Goal: Manage account settings

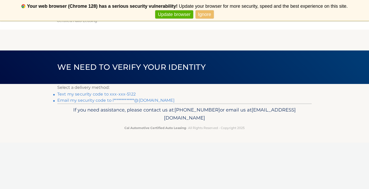
click at [114, 93] on link "Text my security code to xxx-xxx-5122" at bounding box center [96, 93] width 78 height 5
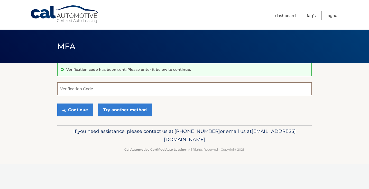
click at [114, 93] on input "Verification Code" at bounding box center [184, 88] width 254 height 13
type input "748693"
click at [83, 107] on button "Continue" at bounding box center [75, 109] width 36 height 13
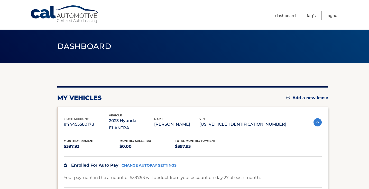
click at [74, 15] on link "Cal Automotive" at bounding box center [64, 14] width 69 height 18
click at [282, 18] on link "Dashboard" at bounding box center [285, 15] width 21 height 8
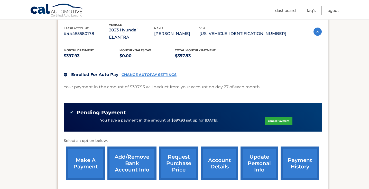
scroll to position [138, 0]
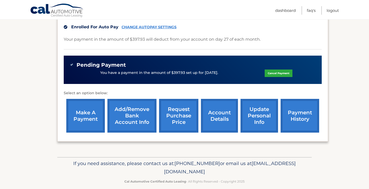
click at [221, 118] on link "account details" at bounding box center [219, 116] width 37 height 34
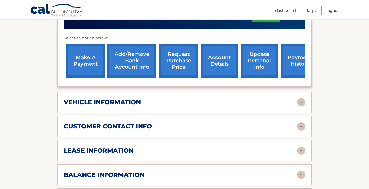
scroll to position [201, 0]
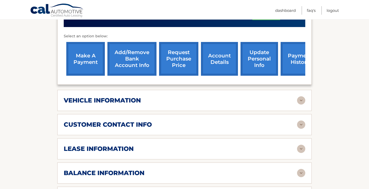
click at [240, 90] on div "vehicle information vehicle Year [DATE] vehicle make Hyundai vehicle model ELAN…" at bounding box center [184, 100] width 254 height 21
click at [235, 99] on div "vehicle information vehicle Year 2023 vehicle make Hyundai vehicle model ELANTR…" at bounding box center [184, 100] width 254 height 21
click at [301, 96] on img at bounding box center [301, 100] width 8 height 8
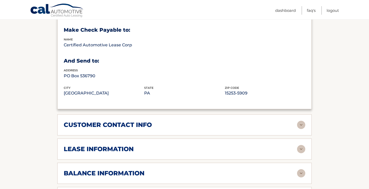
scroll to position [327, 0]
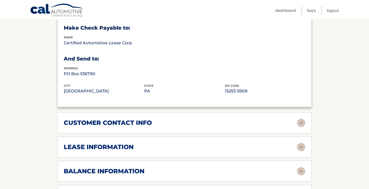
click at [309, 139] on div "lease information Contract Start Date May 27, 2023 Term 39 Maturity Date Aug 27…" at bounding box center [184, 146] width 254 height 21
click at [304, 143] on img at bounding box center [301, 147] width 8 height 8
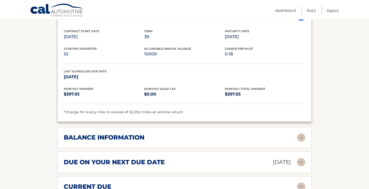
scroll to position [458, 0]
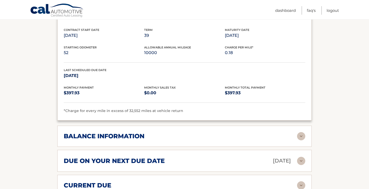
click at [304, 132] on img at bounding box center [301, 136] width 8 height 8
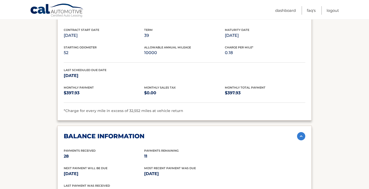
scroll to position [494, 0]
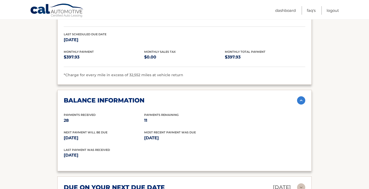
click at [302, 96] on img at bounding box center [301, 100] width 8 height 8
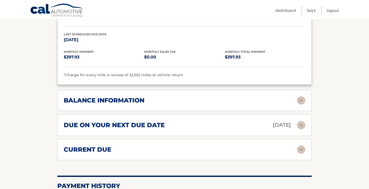
click at [276, 145] on div "current due" at bounding box center [180, 149] width 233 height 8
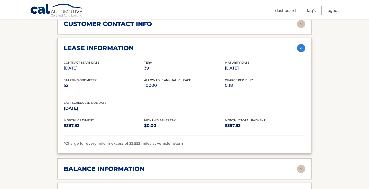
scroll to position [425, 0]
drag, startPoint x: 144, startPoint y: 78, endPoint x: 162, endPoint y: 78, distance: 17.5
click at [162, 82] on p "10000" at bounding box center [184, 85] width 80 height 7
click at [174, 86] on div "Starting Odometer 52 Allowable Annual Mileage 10000 Charge Per Mile* 0.18" at bounding box center [184, 86] width 241 height 17
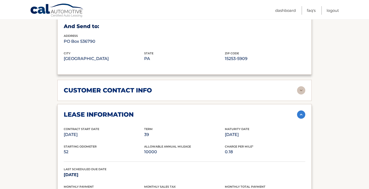
scroll to position [382, 0]
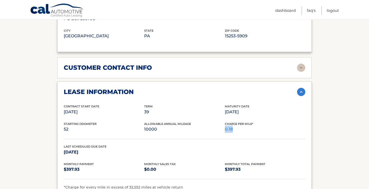
drag, startPoint x: 226, startPoint y: 122, endPoint x: 235, endPoint y: 122, distance: 9.3
click at [235, 125] on p "0.18" at bounding box center [265, 128] width 80 height 7
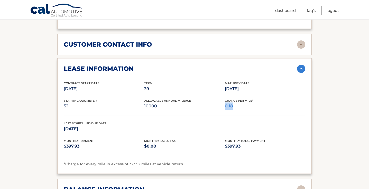
scroll to position [405, 0]
drag, startPoint x: 146, startPoint y: 98, endPoint x: 161, endPoint y: 98, distance: 15.2
click at [161, 102] on p "10000" at bounding box center [184, 105] width 80 height 7
click at [151, 102] on p "10000" at bounding box center [184, 105] width 80 height 7
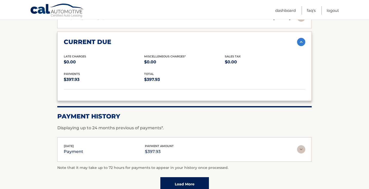
scroll to position [605, 0]
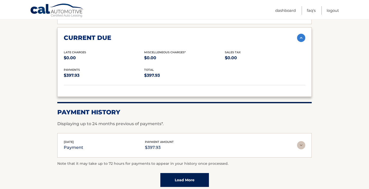
click at [306, 29] on div "current due Late Charges $0.00 Miscelleneous Charges* $0.00 Sales Tax $0.00 pay…" at bounding box center [184, 61] width 254 height 69
click at [305, 34] on img at bounding box center [301, 38] width 8 height 8
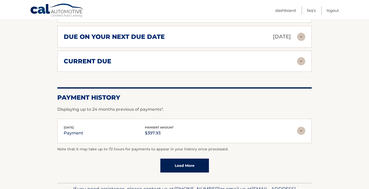
scroll to position [581, 0]
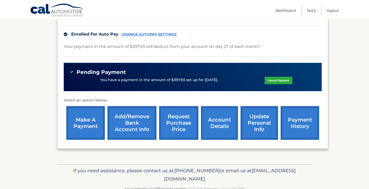
scroll to position [131, 0]
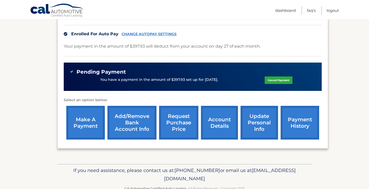
click at [182, 124] on link "request purchase price" at bounding box center [178, 123] width 39 height 34
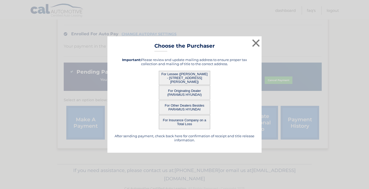
click at [187, 82] on button "For Lessee (LILIAN DA SILVA - 187 TAPPAN ST, UNIT A, KEARNY, nj 07032)" at bounding box center [184, 78] width 51 height 14
click at [256, 44] on button "×" at bounding box center [256, 43] width 10 height 10
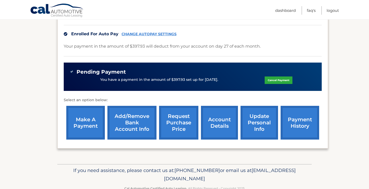
click at [257, 119] on link "update personal info" at bounding box center [259, 123] width 38 height 34
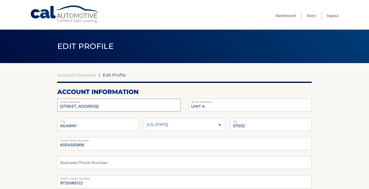
click at [166, 105] on input "[STREET_ADDRESS]" at bounding box center [118, 104] width 123 height 13
type input "1"
type input "[STREET_ADDRESS]"
click at [228, 108] on input "UNIT A" at bounding box center [249, 104] width 123 height 13
type input "U"
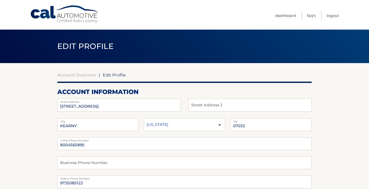
click at [204, 125] on select "[US_STATE] [US_STATE] [US_STATE] [US_STATE] [US_STATE]" at bounding box center [184, 124] width 81 height 13
select select "NJ"
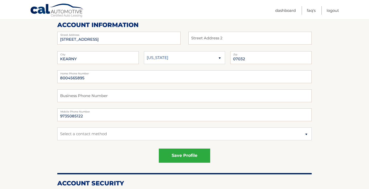
scroll to position [69, 0]
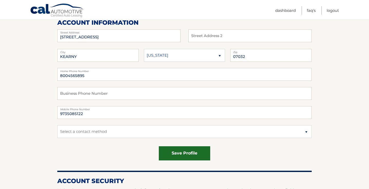
click at [182, 153] on button "save profile" at bounding box center [184, 153] width 51 height 14
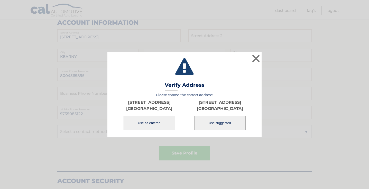
click at [222, 125] on button "Use suggested" at bounding box center [219, 123] width 51 height 14
type input "[STREET_ADDRESS]"
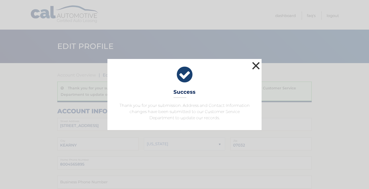
click at [255, 66] on button "×" at bounding box center [256, 65] width 10 height 10
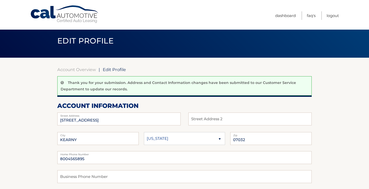
scroll to position [6, 0]
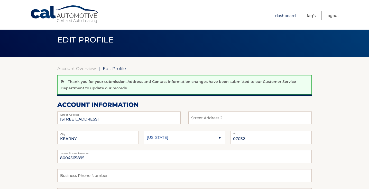
click at [286, 19] on link "Dashboard" at bounding box center [285, 15] width 21 height 8
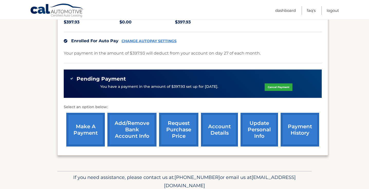
scroll to position [126, 0]
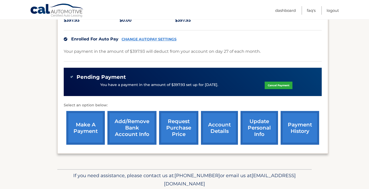
click at [213, 112] on link "account details" at bounding box center [219, 128] width 37 height 34
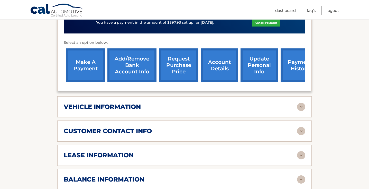
scroll to position [199, 0]
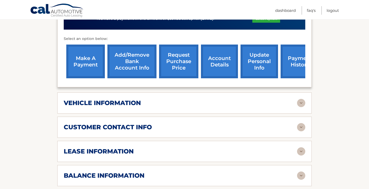
click at [302, 147] on img at bounding box center [301, 151] width 8 height 8
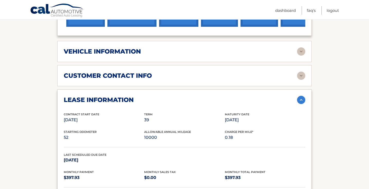
scroll to position [250, 0]
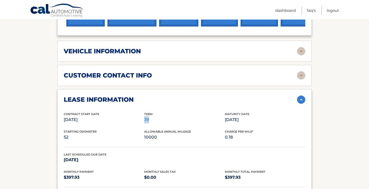
drag, startPoint x: 144, startPoint y: 113, endPoint x: 156, endPoint y: 113, distance: 11.6
click at [156, 116] on p "39" at bounding box center [184, 119] width 80 height 7
click at [171, 136] on div "Starting Odometer 52 Allowable Annual Mileage 10000 Charge Per Mile* 0.18" at bounding box center [184, 137] width 241 height 17
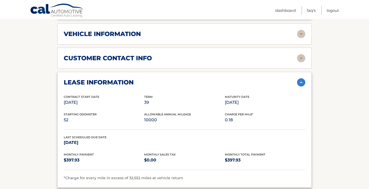
scroll to position [268, 0]
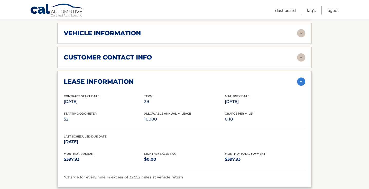
drag, startPoint x: 226, startPoint y: 94, endPoint x: 263, endPoint y: 94, distance: 36.5
click at [263, 98] on p "Aug 27, 2026" at bounding box center [265, 101] width 80 height 7
drag, startPoint x: 251, startPoint y: 93, endPoint x: 225, endPoint y: 94, distance: 26.5
click at [225, 98] on p "Aug 27, 2026" at bounding box center [265, 101] width 80 height 7
click at [244, 115] on p "0.18" at bounding box center [265, 118] width 80 height 7
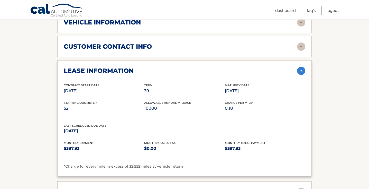
scroll to position [279, 0]
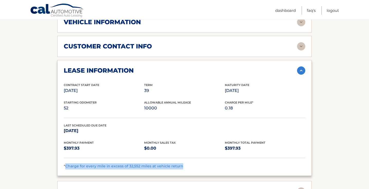
drag, startPoint x: 66, startPoint y: 159, endPoint x: 171, endPoint y: 163, distance: 104.9
click at [171, 163] on div "lease information Contract Start Date May 27, 2023 Term 39 Maturity Date Aug 27…" at bounding box center [184, 117] width 254 height 115
click at [273, 106] on div "Starting Odometer 52 Allowable Annual Mileage 10000 Charge Per Mile* 0.18" at bounding box center [184, 108] width 241 height 17
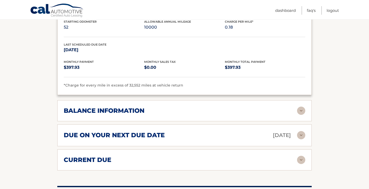
scroll to position [362, 0]
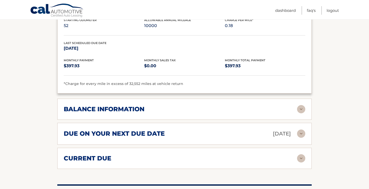
click at [290, 105] on div "balance information" at bounding box center [180, 109] width 233 height 8
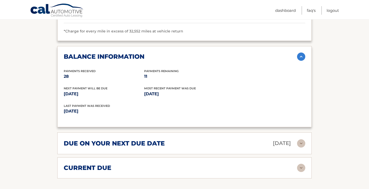
scroll to position [416, 0]
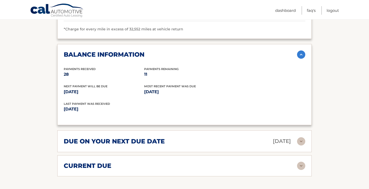
click at [301, 137] on img at bounding box center [301, 141] width 8 height 8
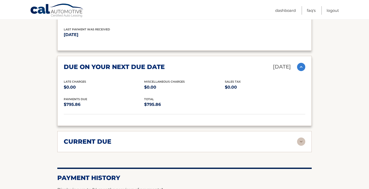
scroll to position [493, 0]
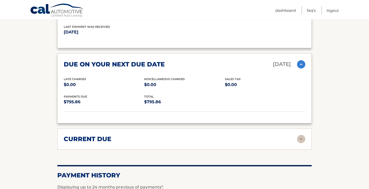
click at [301, 135] on img at bounding box center [301, 139] width 8 height 8
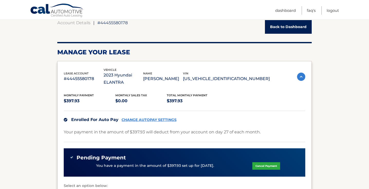
scroll to position [0, 0]
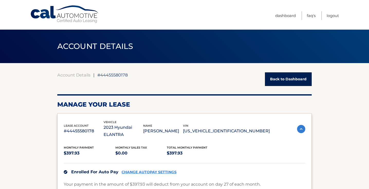
click at [300, 125] on img at bounding box center [301, 129] width 8 height 8
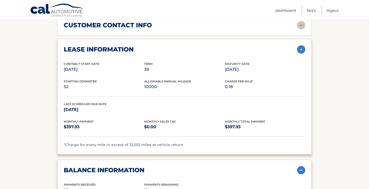
scroll to position [156, 0]
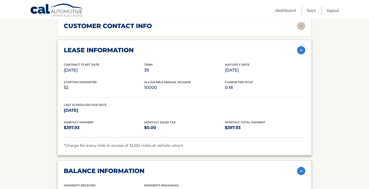
click at [301, 46] on img at bounding box center [301, 50] width 8 height 8
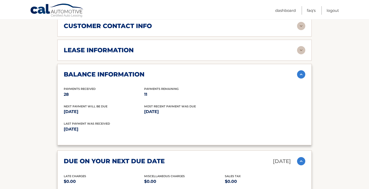
click at [304, 70] on img at bounding box center [301, 74] width 8 height 8
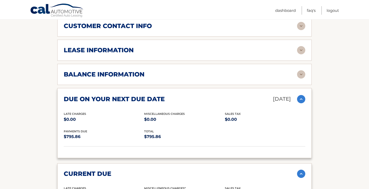
click at [300, 95] on img at bounding box center [301, 99] width 8 height 8
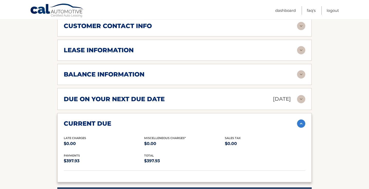
click at [302, 119] on img at bounding box center [301, 123] width 8 height 8
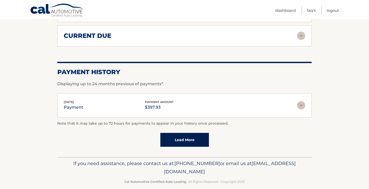
scroll to position [0, 0]
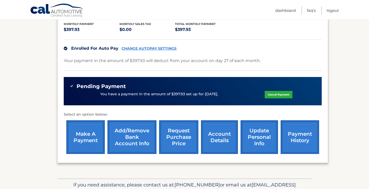
scroll to position [117, 0]
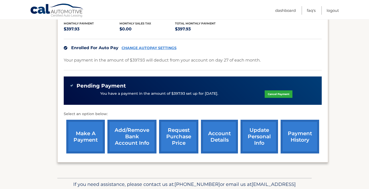
click at [221, 122] on link "account details" at bounding box center [219, 136] width 37 height 34
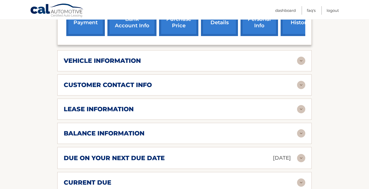
scroll to position [243, 0]
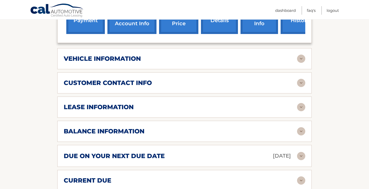
click at [302, 103] on img at bounding box center [301, 107] width 8 height 8
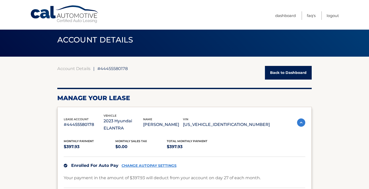
scroll to position [0, 0]
